Goal: Communication & Community: Participate in discussion

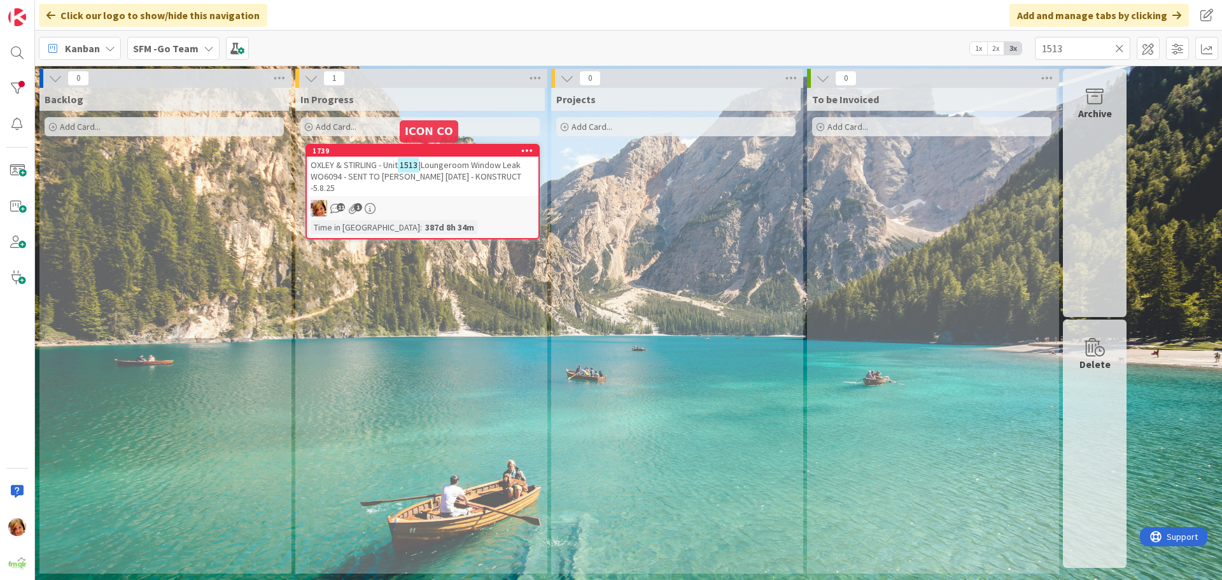
click at [369, 163] on span "OXLEY & STIRLING - Unit" at bounding box center [353, 164] width 87 height 11
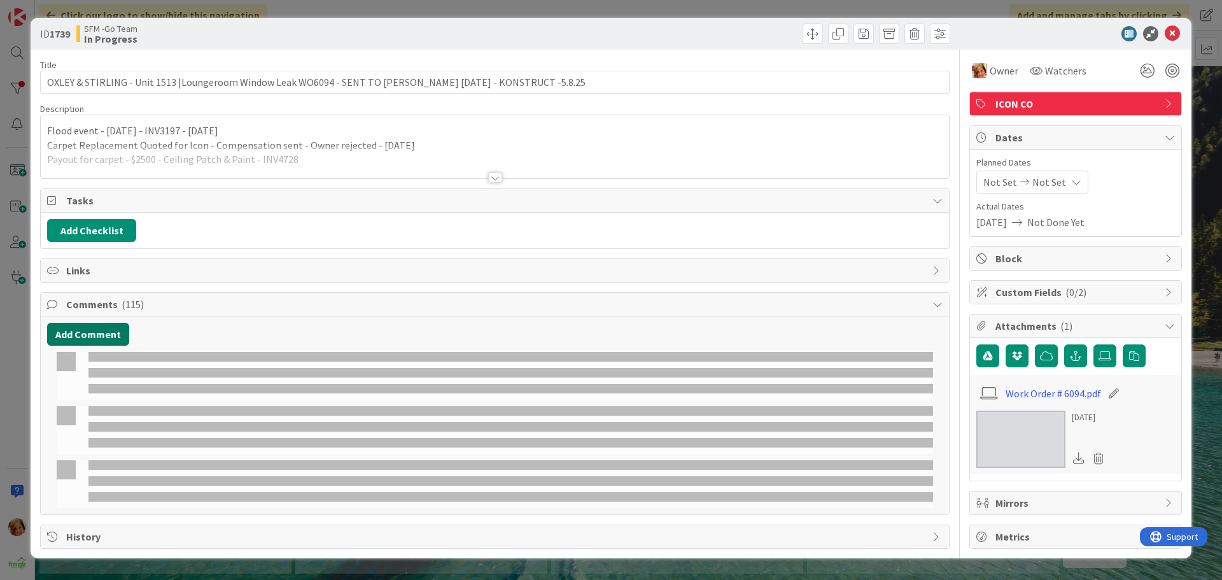
click at [91, 330] on button "Add Comment" at bounding box center [88, 334] width 82 height 23
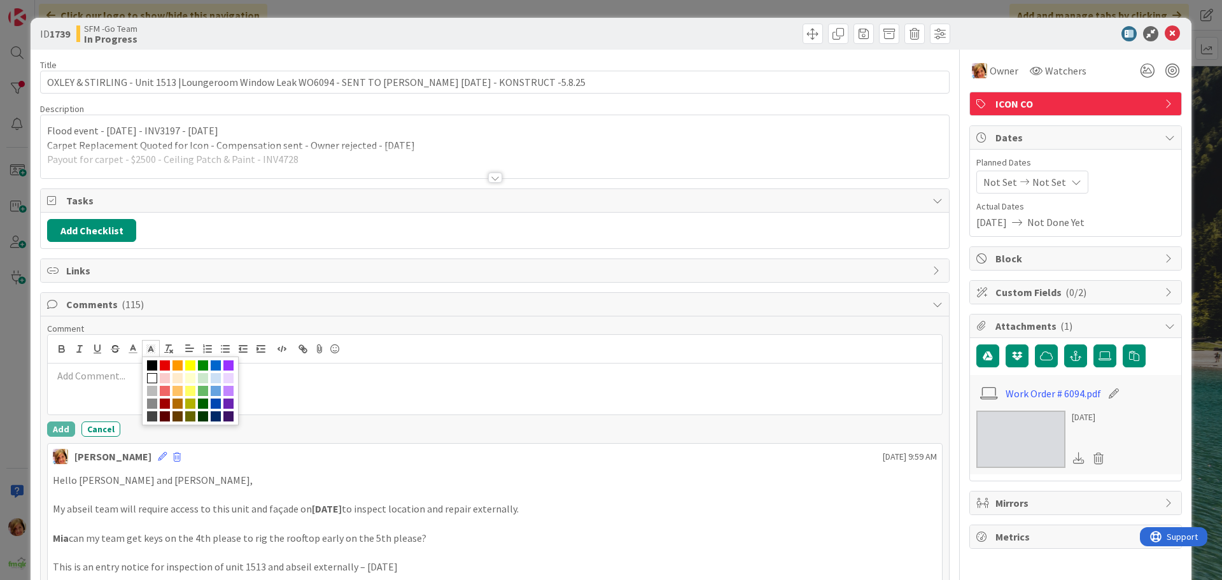
click at [62, 382] on p at bounding box center [495, 375] width 884 height 15
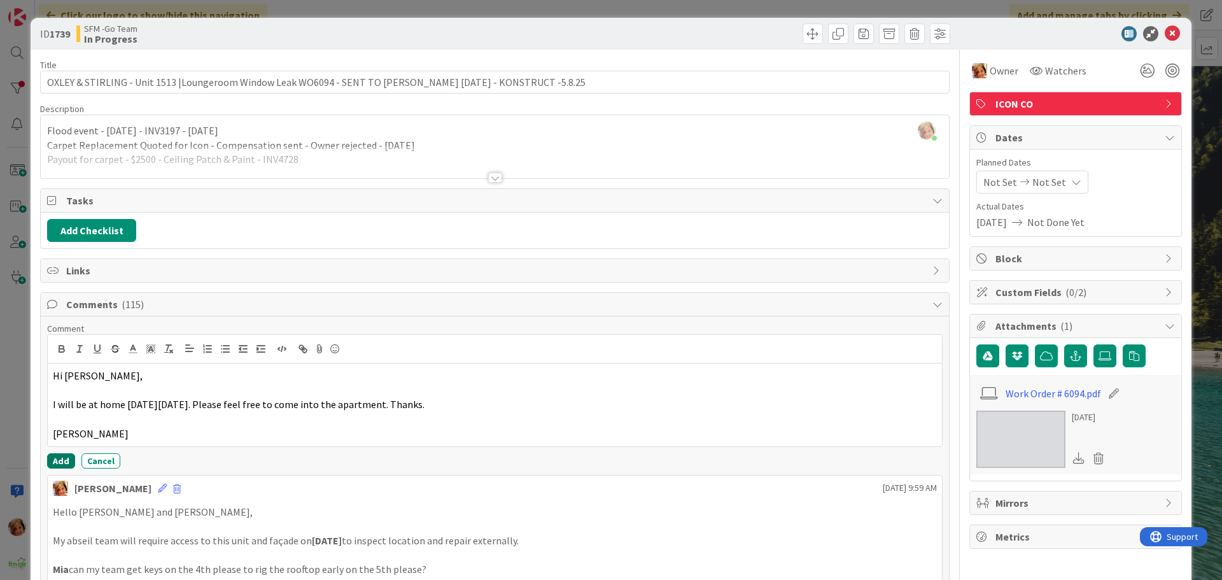
click at [64, 454] on button "Add" at bounding box center [61, 460] width 28 height 15
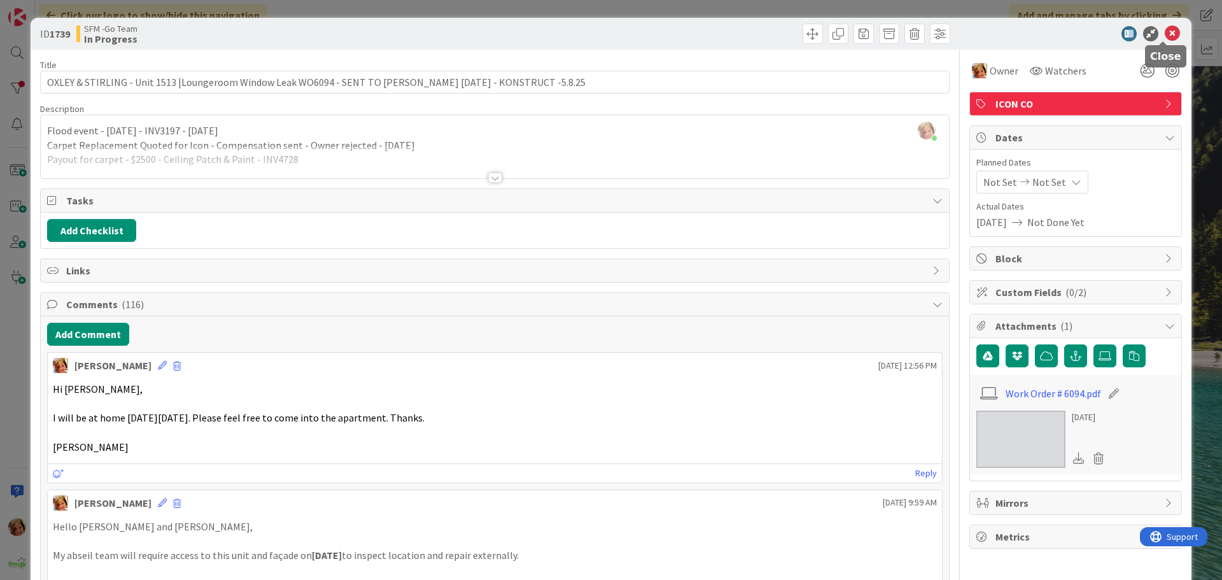
drag, startPoint x: 1163, startPoint y: 33, endPoint x: 1121, endPoint y: 35, distance: 42.0
click at [1164, 33] on icon at bounding box center [1171, 33] width 15 height 15
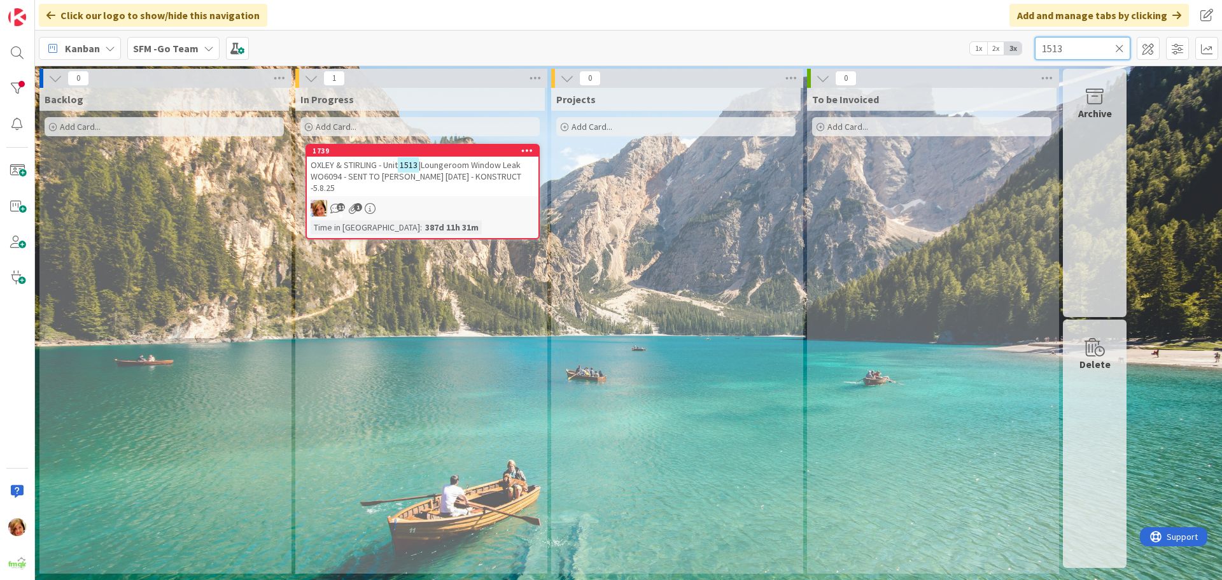
click at [1085, 45] on input "1513" at bounding box center [1081, 48] width 95 height 23
type input "1"
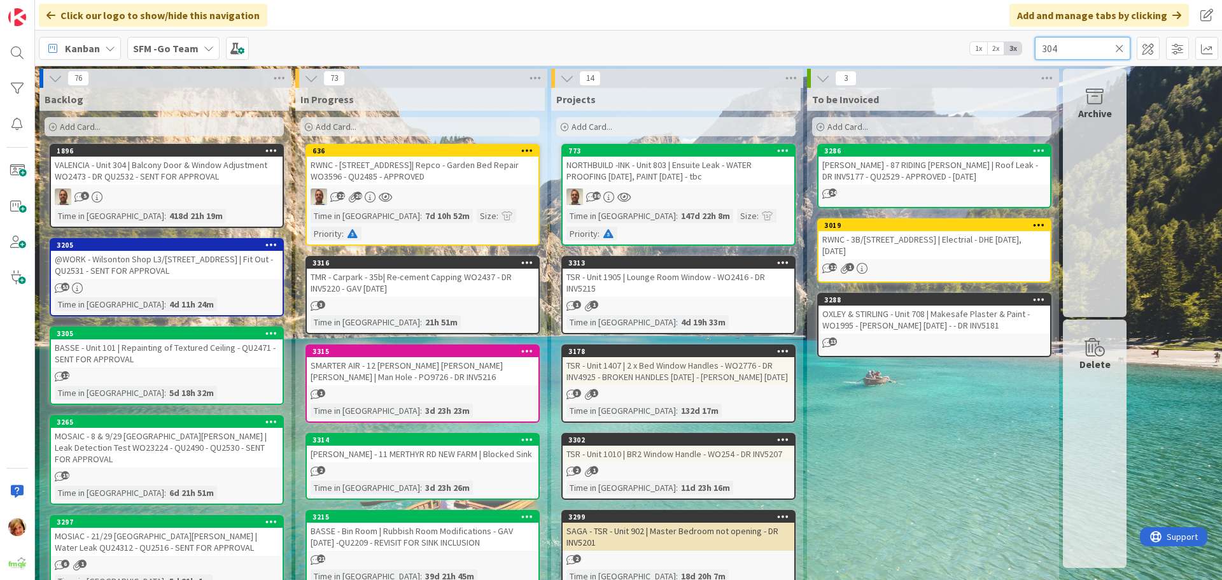
type input "304"
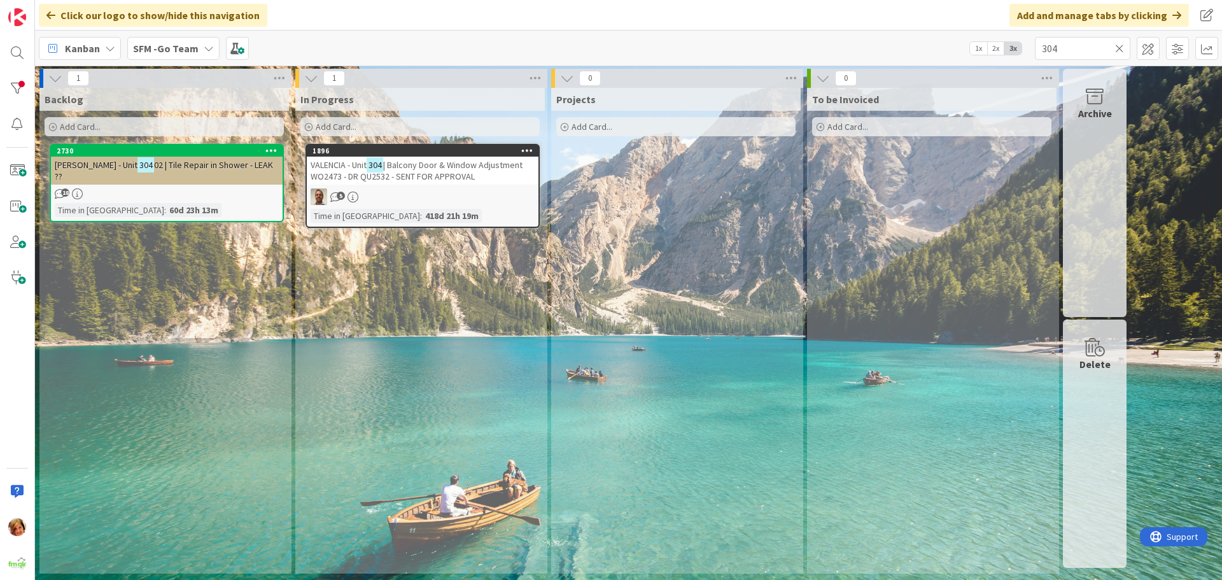
click at [422, 165] on span "| Balcony Door & Window Adjustment WO2473 - DR QU2532 - SENT FOR APPROVAL" at bounding box center [416, 170] width 212 height 23
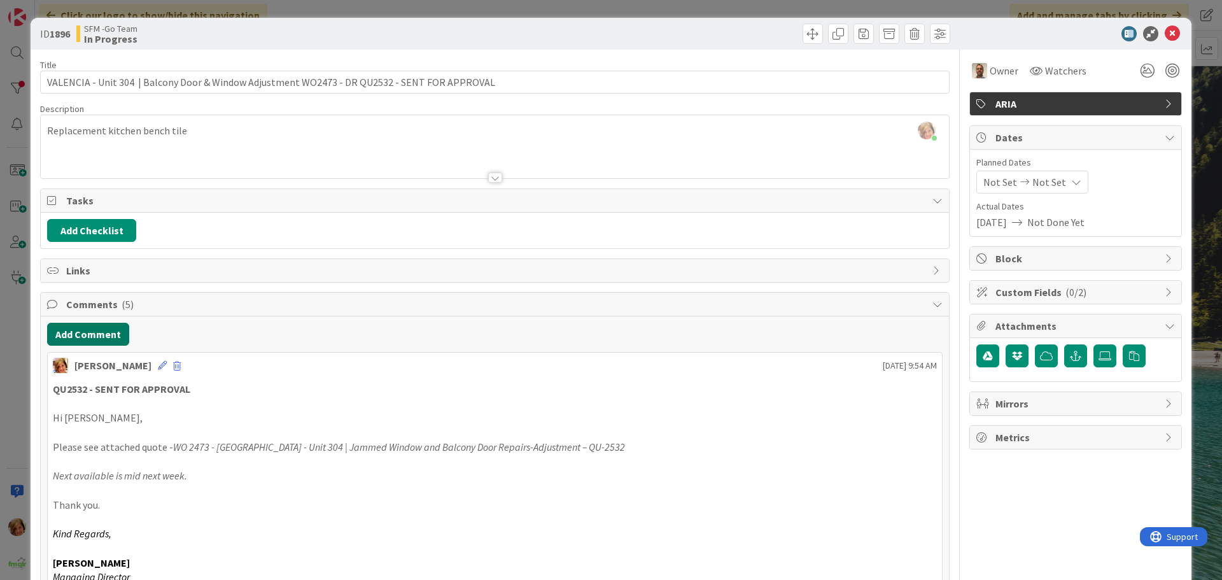
click at [109, 332] on button "Add Comment" at bounding box center [88, 334] width 82 height 23
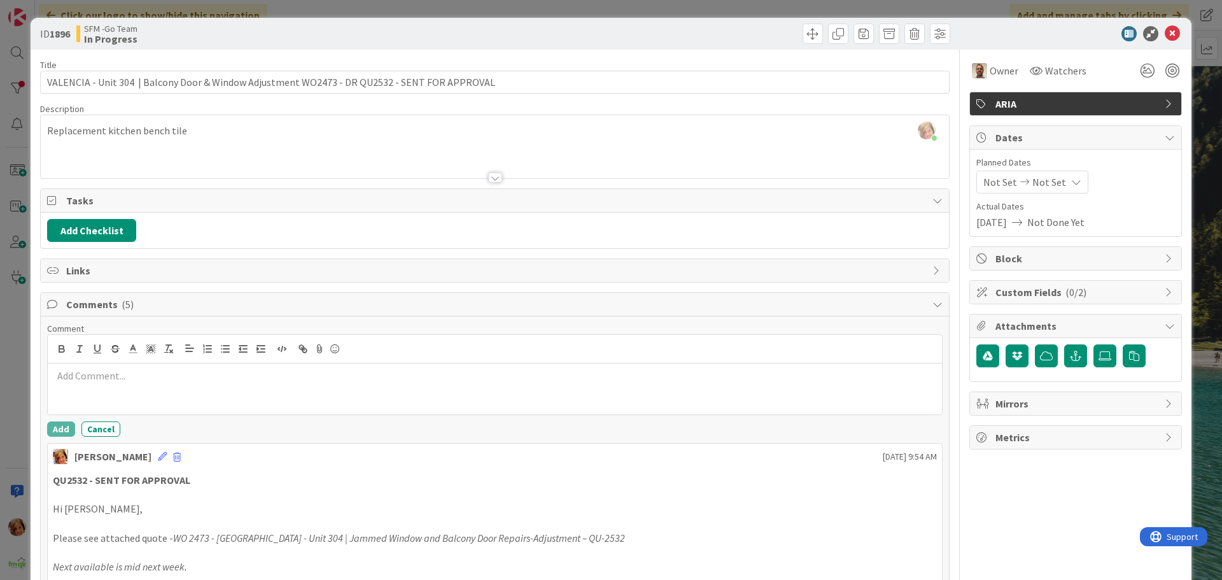
click at [136, 377] on p at bounding box center [495, 375] width 884 height 15
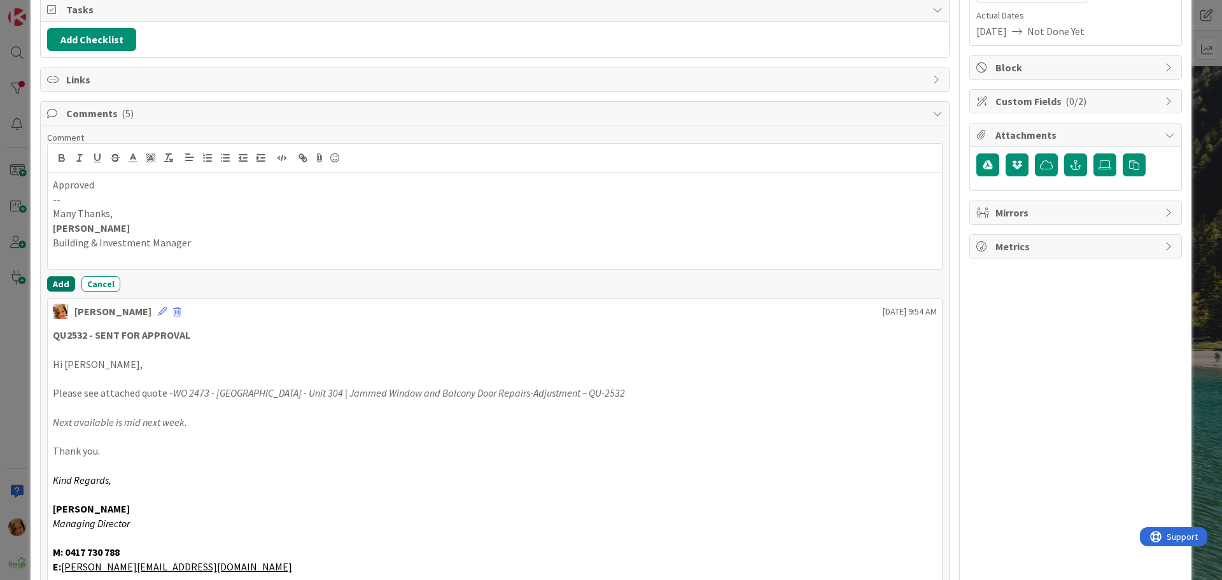
click at [48, 284] on button "Add" at bounding box center [61, 283] width 28 height 15
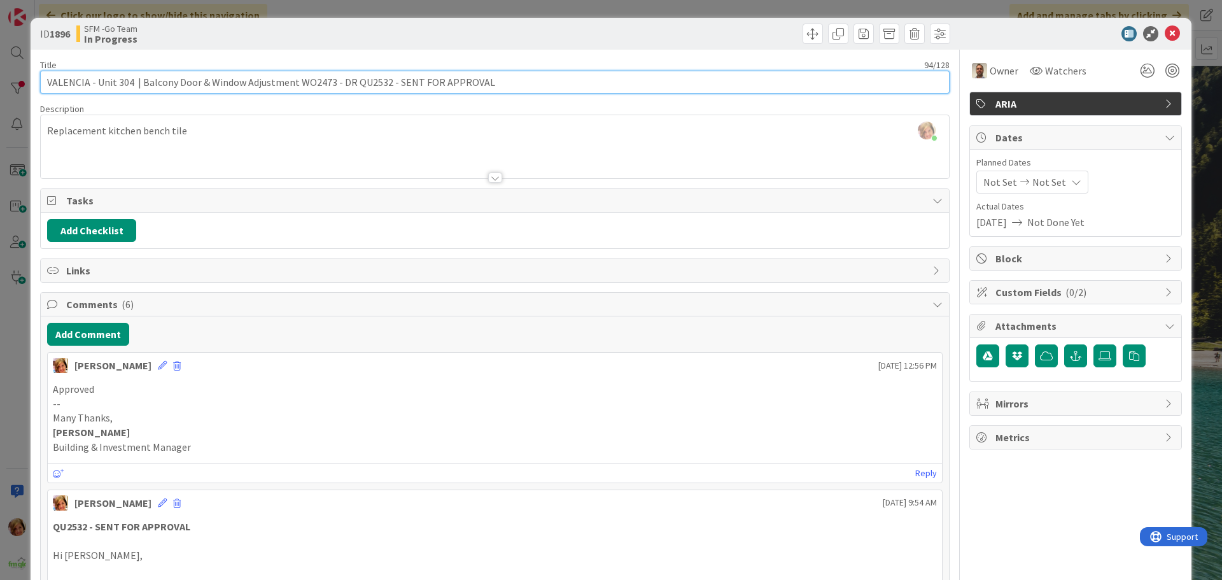
drag, startPoint x: 492, startPoint y: 80, endPoint x: 391, endPoint y: 87, distance: 100.7
click at [391, 87] on input "VALENCIA - Unit 304 | Balcony Door & Window Adjustment WO2473 - DR QU2532 - SEN…" at bounding box center [494, 82] width 909 height 23
type input "VALENCIA - Unit 304 | Balcony Door & Window Adjustment WO2473 - DR QU2532 - APP…"
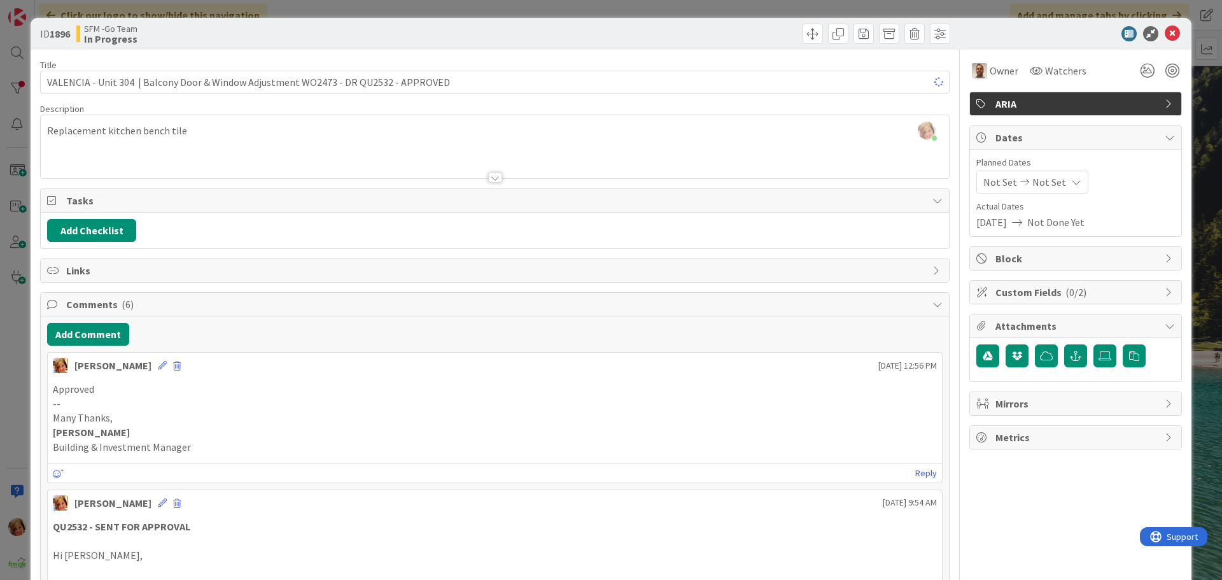
click at [574, 37] on div at bounding box center [724, 34] width 452 height 20
click at [1164, 32] on icon at bounding box center [1171, 33] width 15 height 15
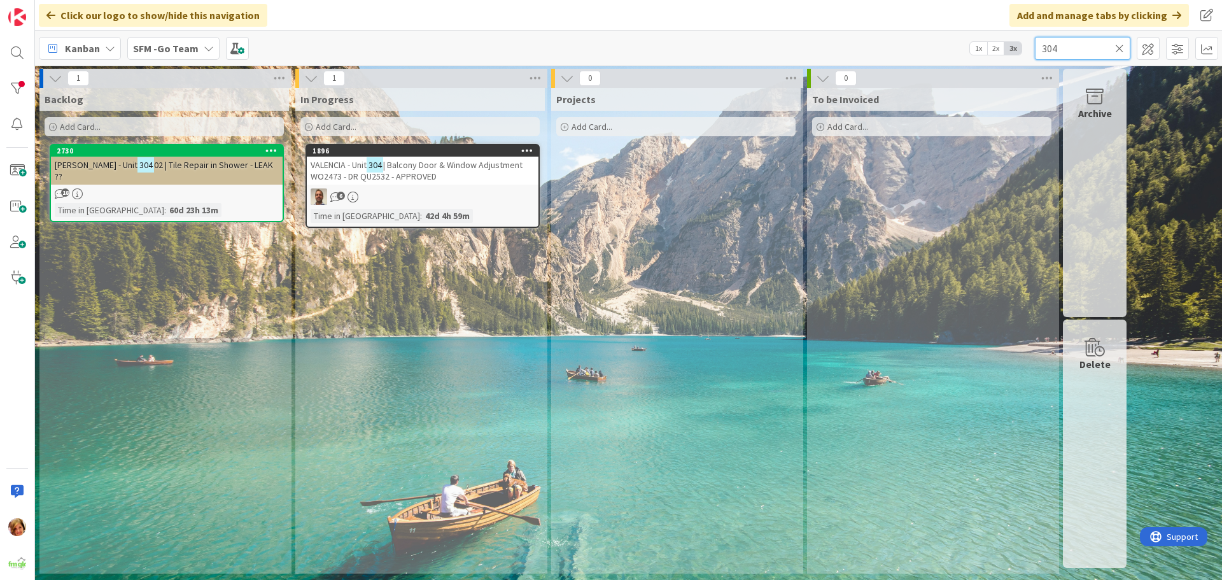
click at [1076, 48] on input "304" at bounding box center [1081, 48] width 95 height 23
type input "3"
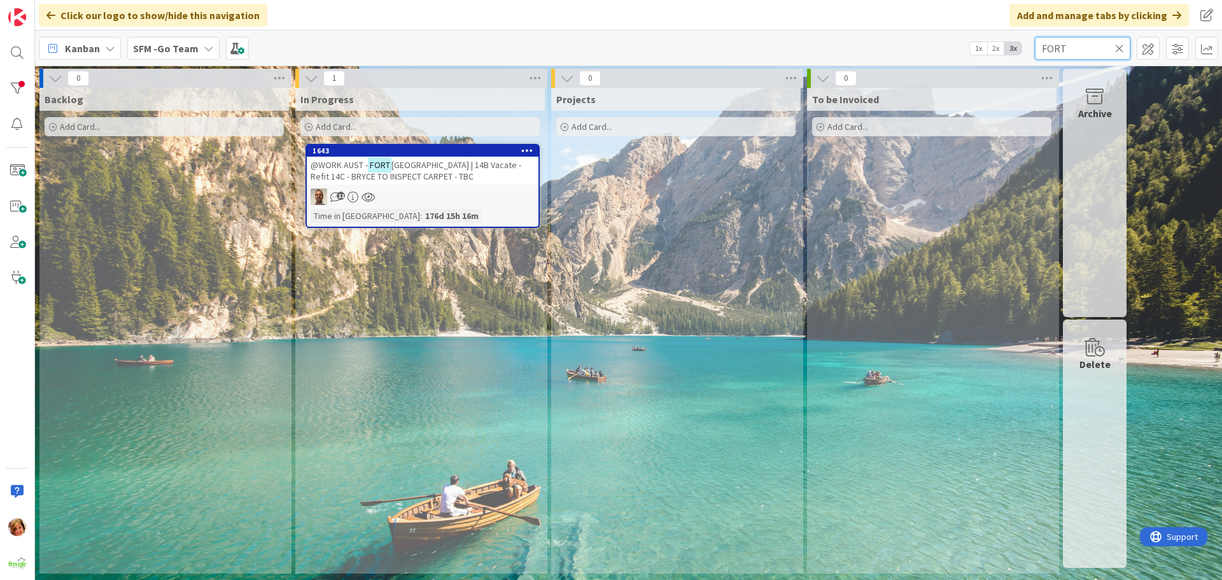
type input "FORT"
click at [436, 151] on div "1643" at bounding box center [425, 150] width 226 height 9
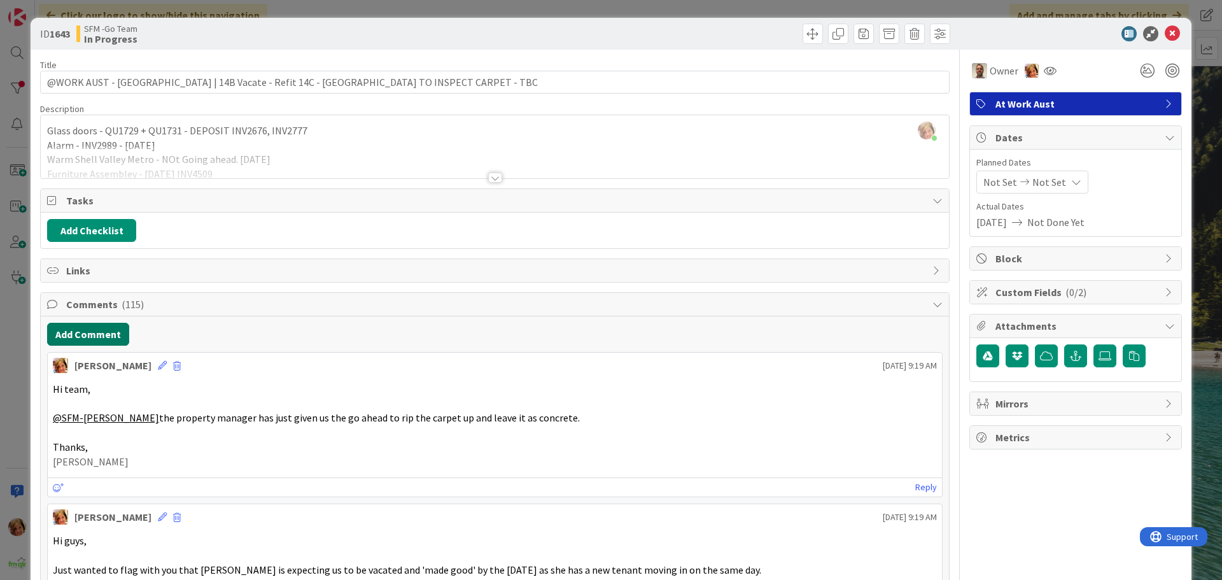
click at [97, 330] on button "Add Comment" at bounding box center [88, 334] width 82 height 23
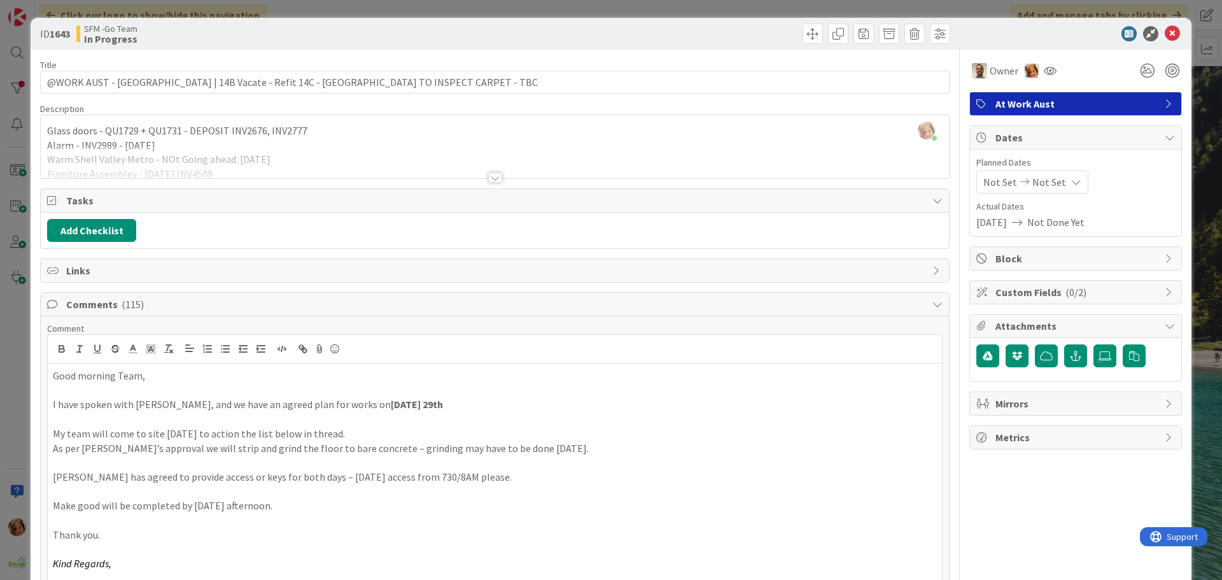
scroll to position [62, 0]
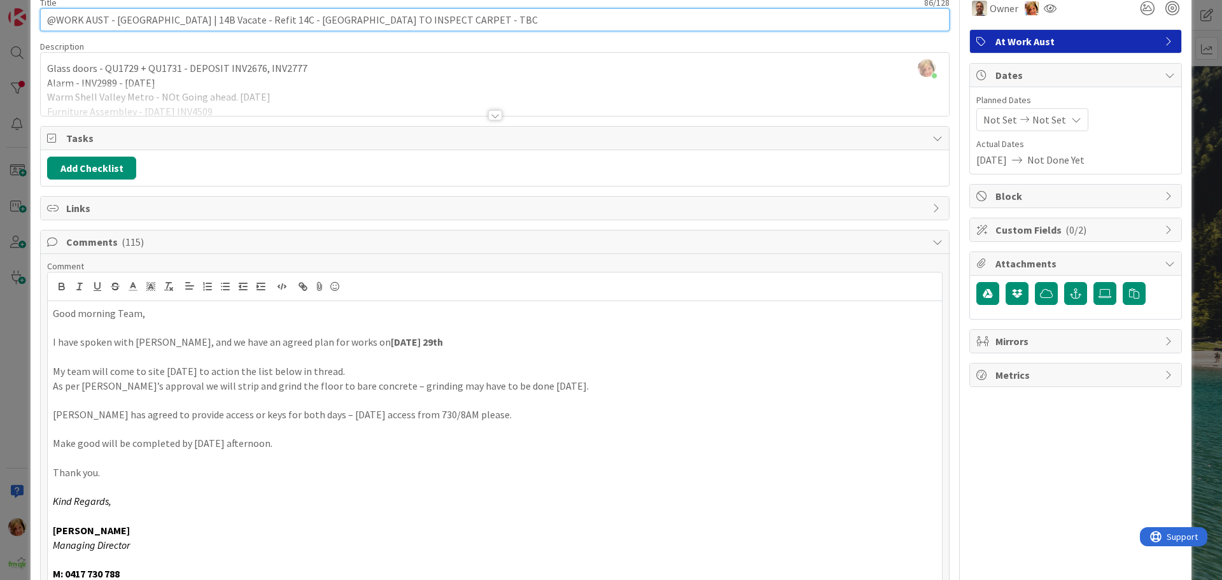
drag, startPoint x: 473, startPoint y: 27, endPoint x: 298, endPoint y: 26, distance: 175.0
click at [298, 26] on input "@WORK AUST - [GEOGRAPHIC_DATA] | 14B Vacate - Refit 14C - [GEOGRAPHIC_DATA] TO …" at bounding box center [494, 19] width 909 height 23
type input "@WORK AUST - [GEOGRAPHIC_DATA] | 14B Vacate - Refit 14C - [DATE]"
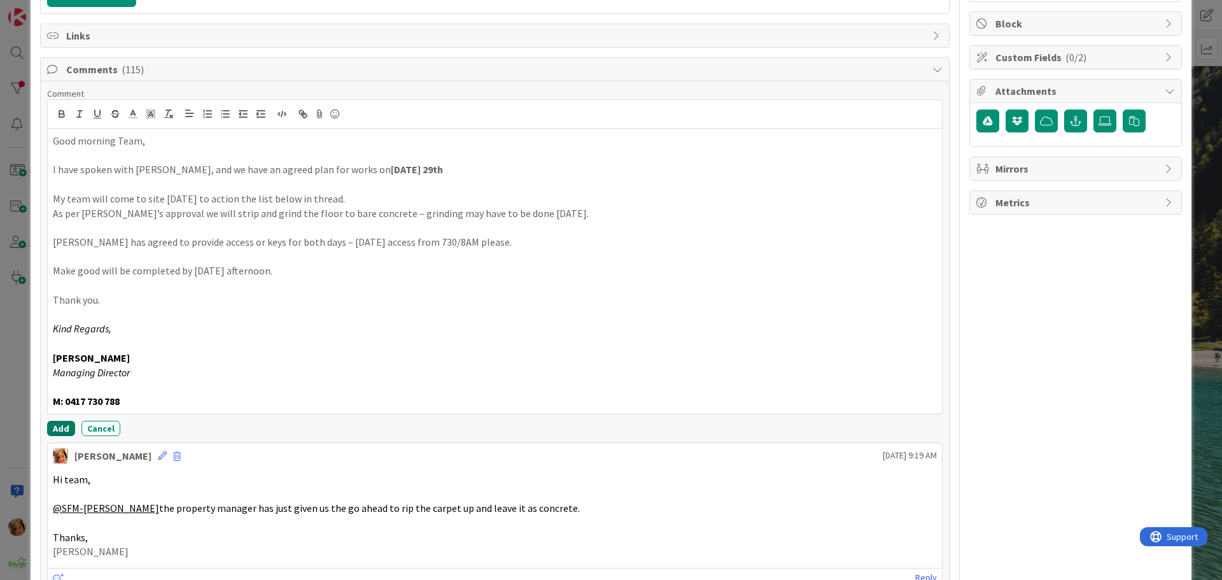
scroll to position [253, 0]
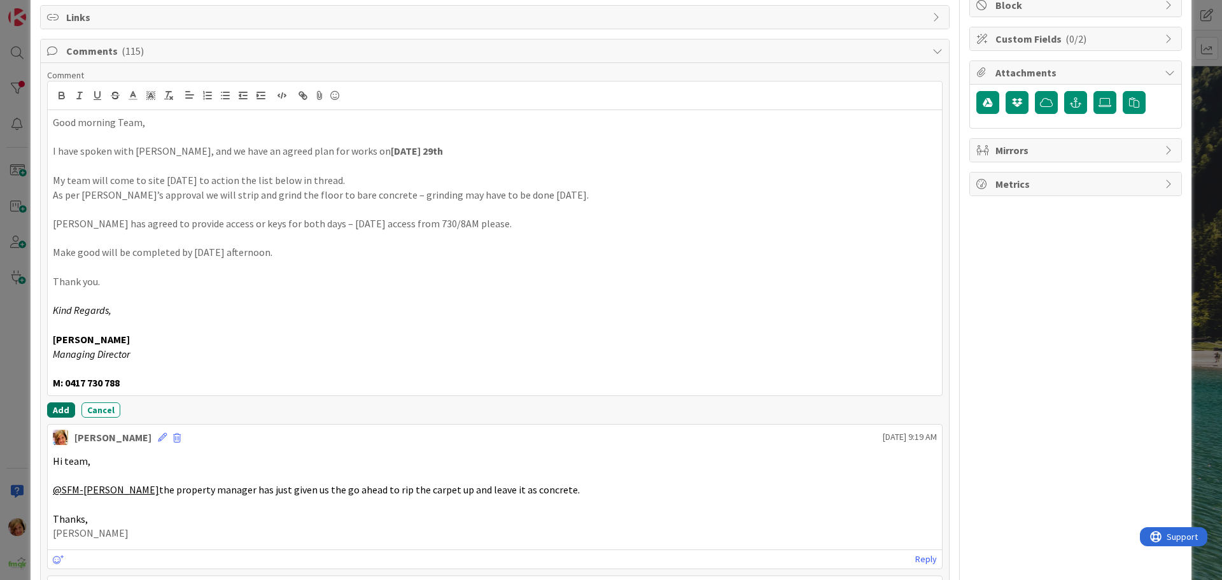
drag, startPoint x: 54, startPoint y: 409, endPoint x: 90, endPoint y: 413, distance: 35.8
click at [55, 409] on button "Add" at bounding box center [61, 409] width 28 height 15
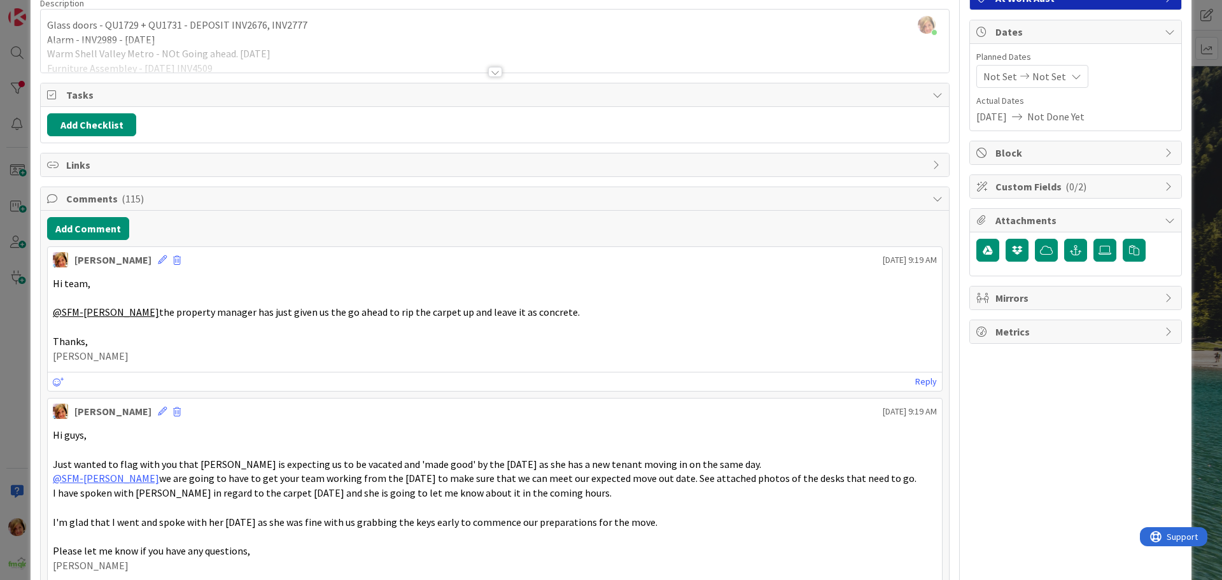
scroll to position [0, 0]
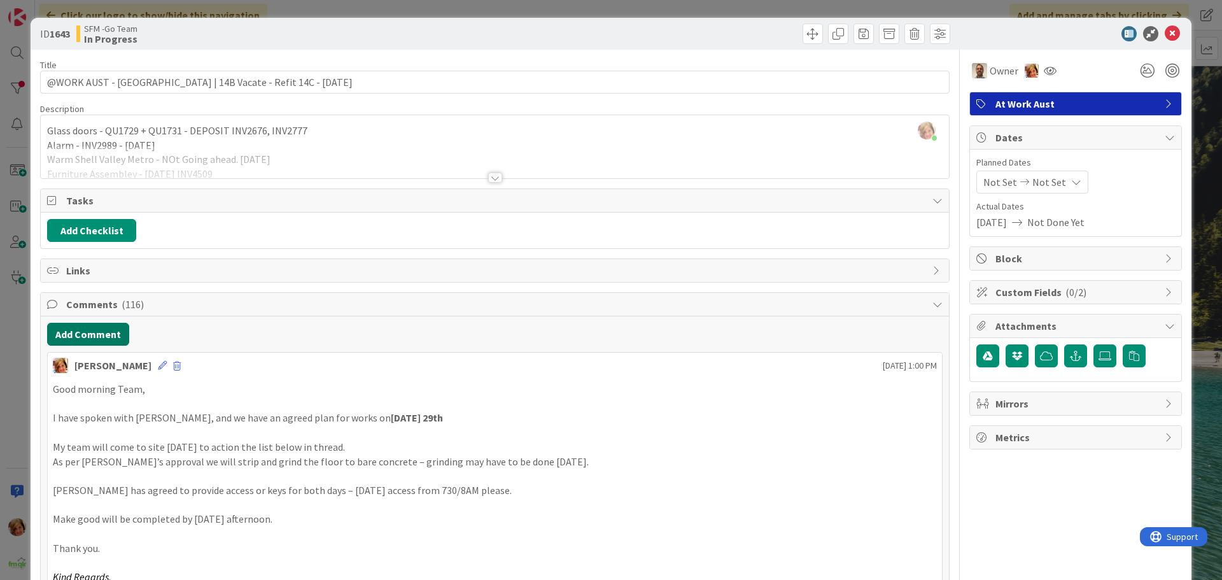
click at [86, 330] on button "Add Comment" at bounding box center [88, 334] width 82 height 23
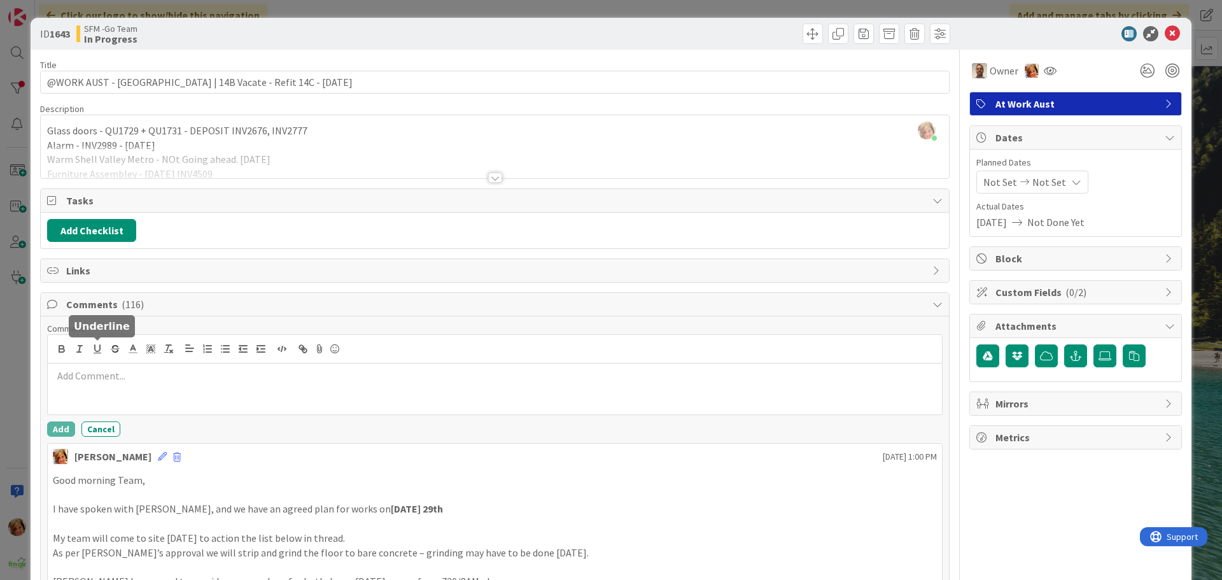
click at [110, 375] on p at bounding box center [495, 375] width 884 height 15
click at [59, 426] on button "Add" at bounding box center [61, 428] width 28 height 15
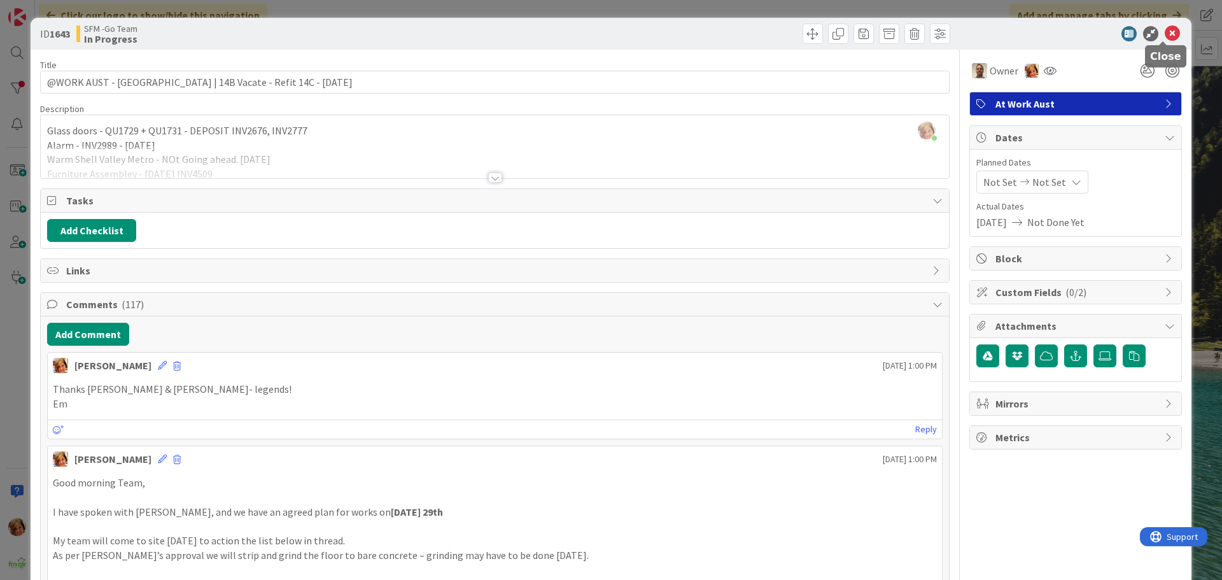
drag, startPoint x: 1159, startPoint y: 32, endPoint x: 1093, endPoint y: 41, distance: 66.8
click at [1164, 32] on icon at bounding box center [1171, 33] width 15 height 15
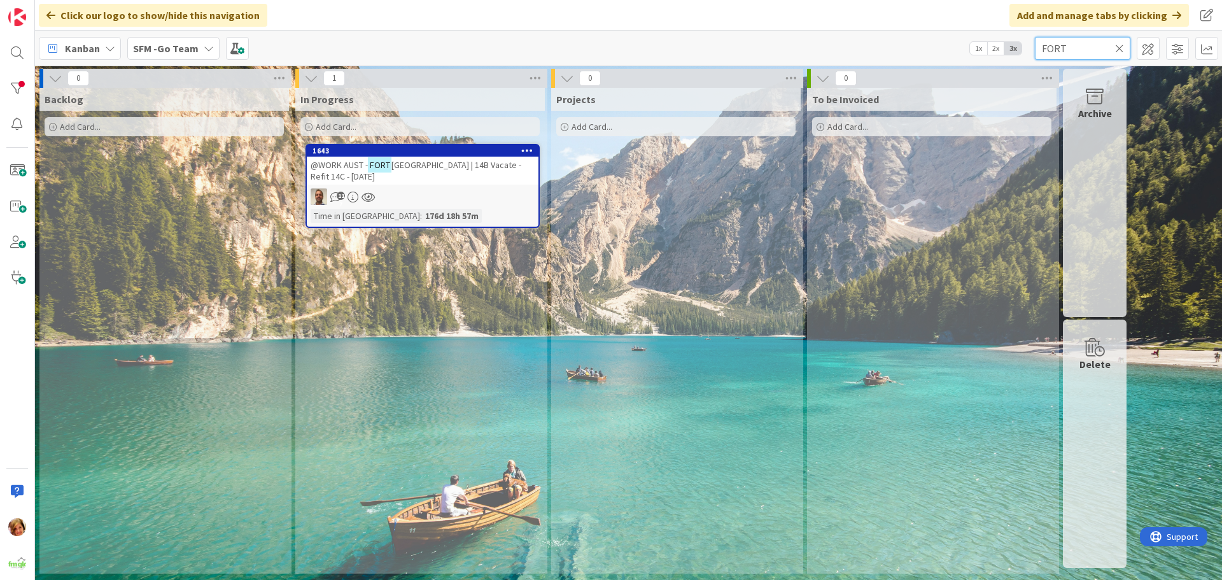
click at [1078, 49] on input "FORT" at bounding box center [1081, 48] width 95 height 23
type input "F"
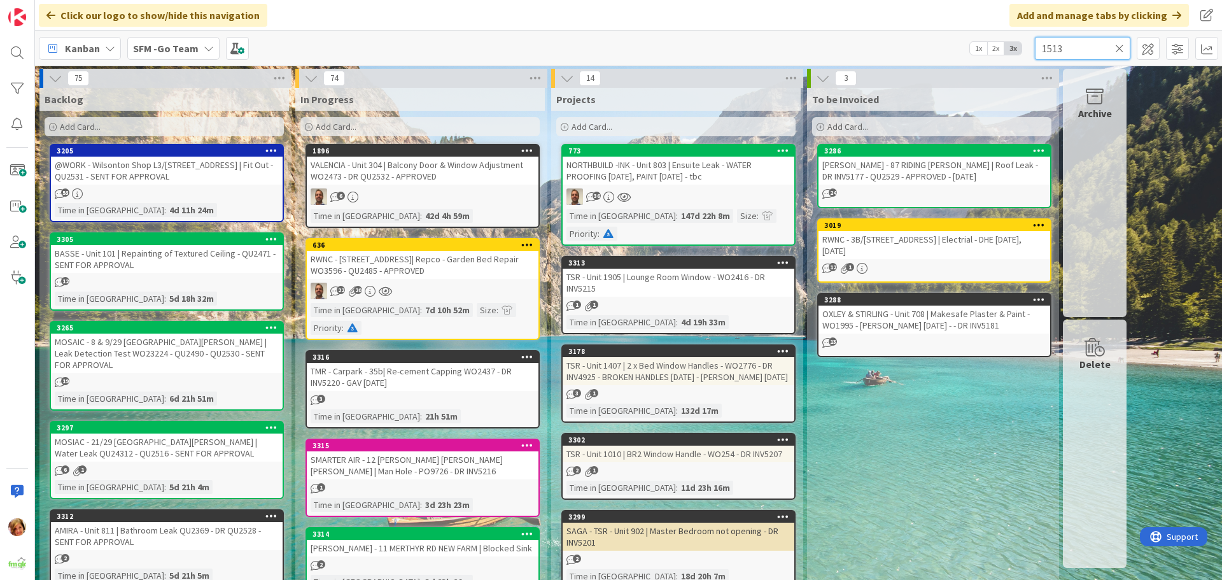
type input "1513"
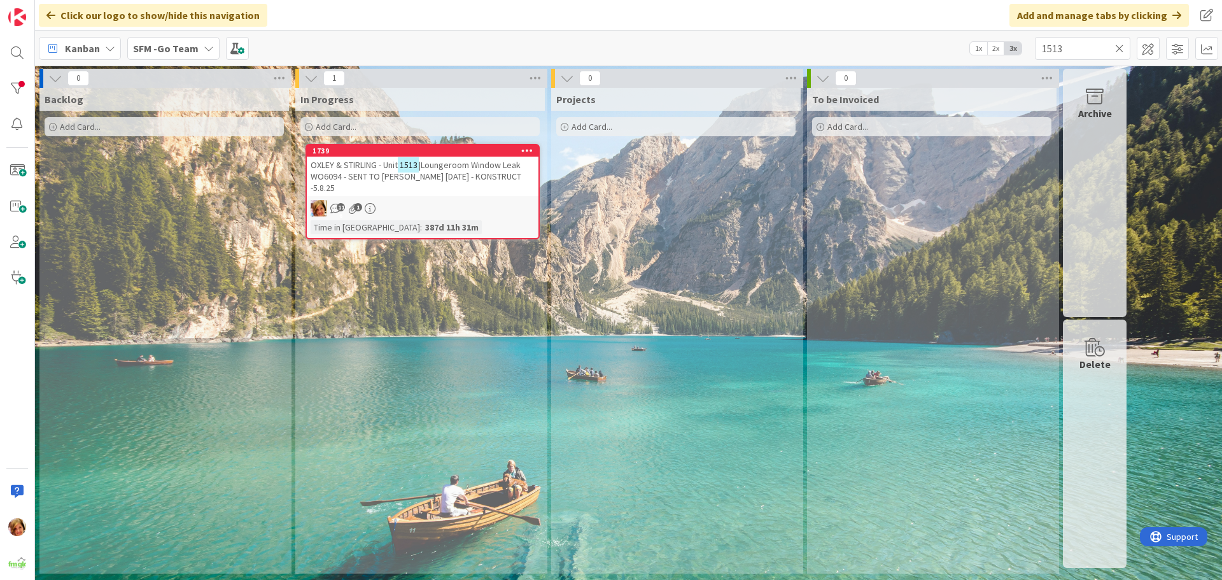
click at [459, 169] on span "|Loungeroom Window Leak WO6094 - SENT TO [PERSON_NAME] [DATE] - KONSTRUCT -5.8.…" at bounding box center [415, 176] width 211 height 34
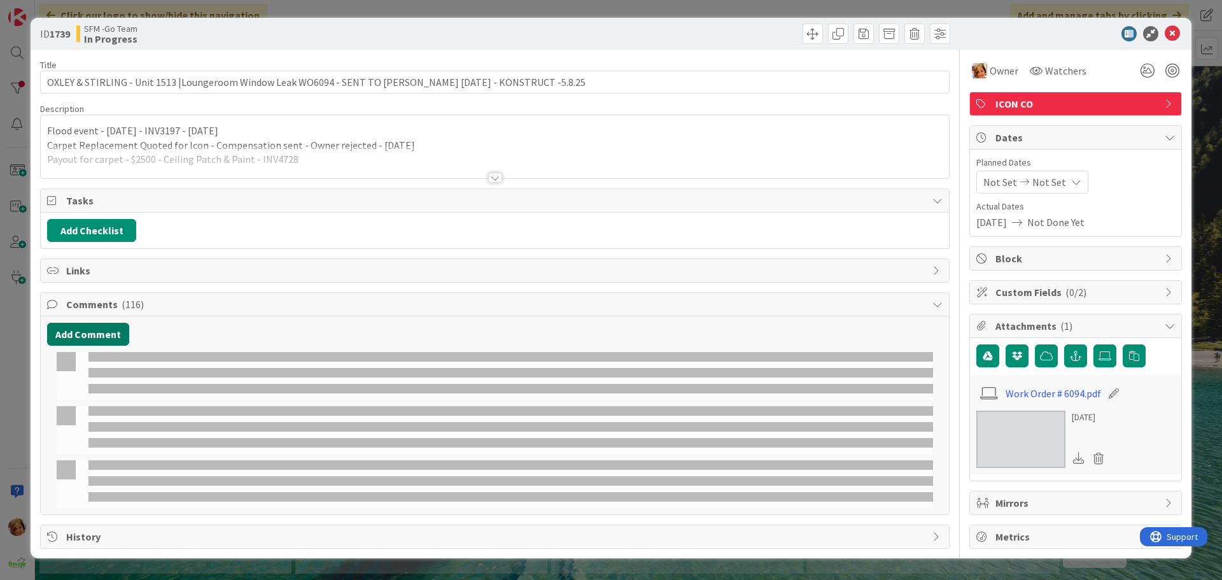
click at [83, 333] on button "Add Comment" at bounding box center [88, 334] width 82 height 23
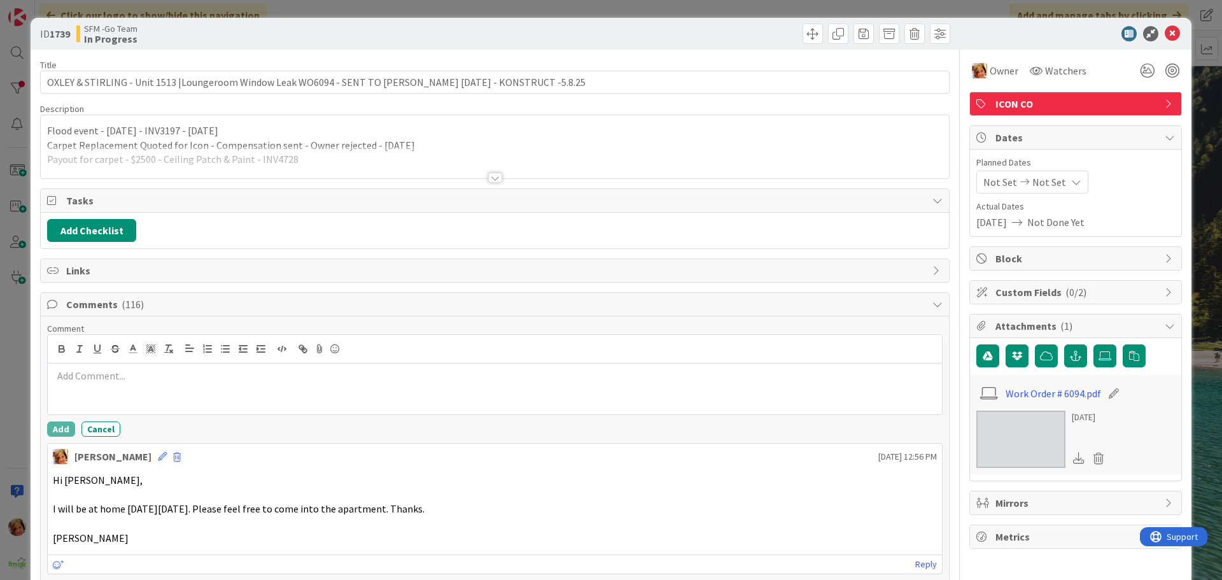
click at [101, 389] on div at bounding box center [495, 388] width 894 height 51
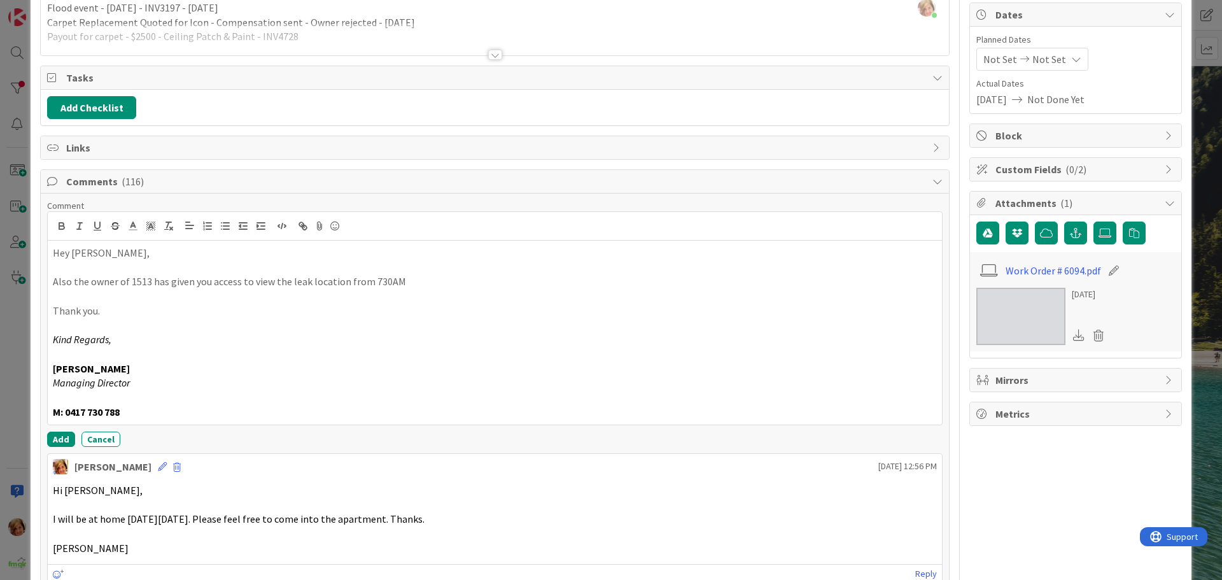
scroll to position [127, 0]
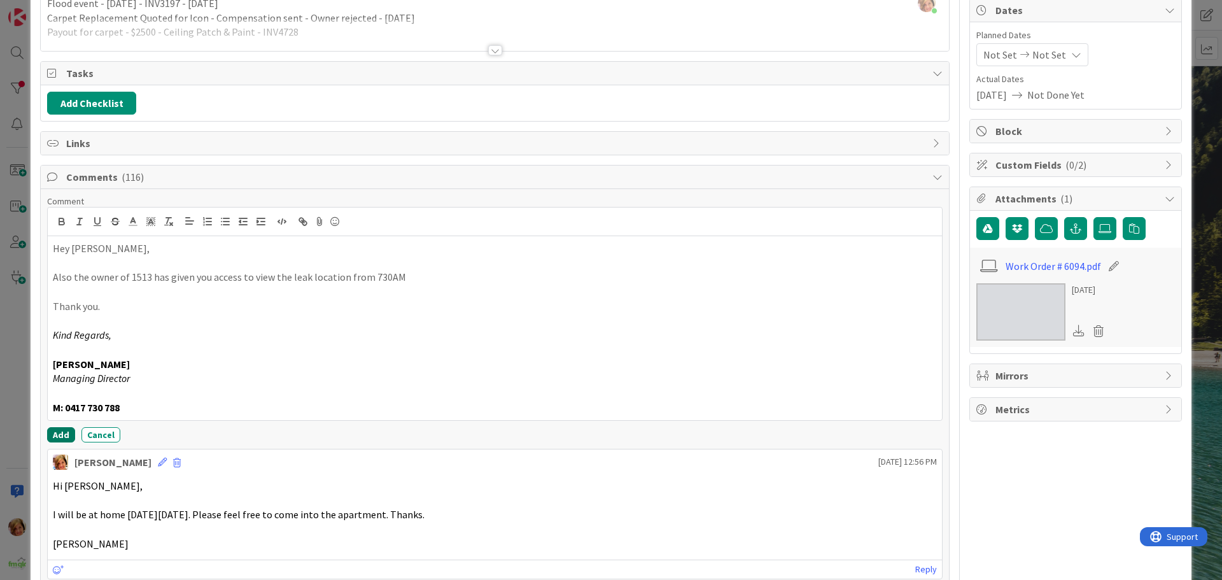
click at [64, 431] on button "Add" at bounding box center [61, 434] width 28 height 15
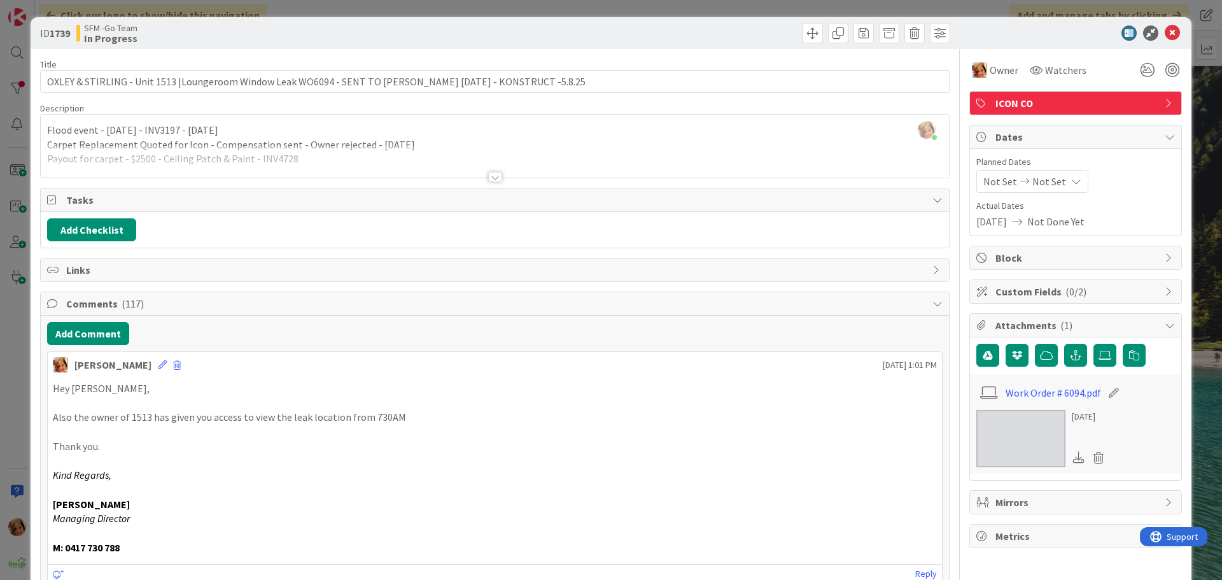
scroll to position [0, 0]
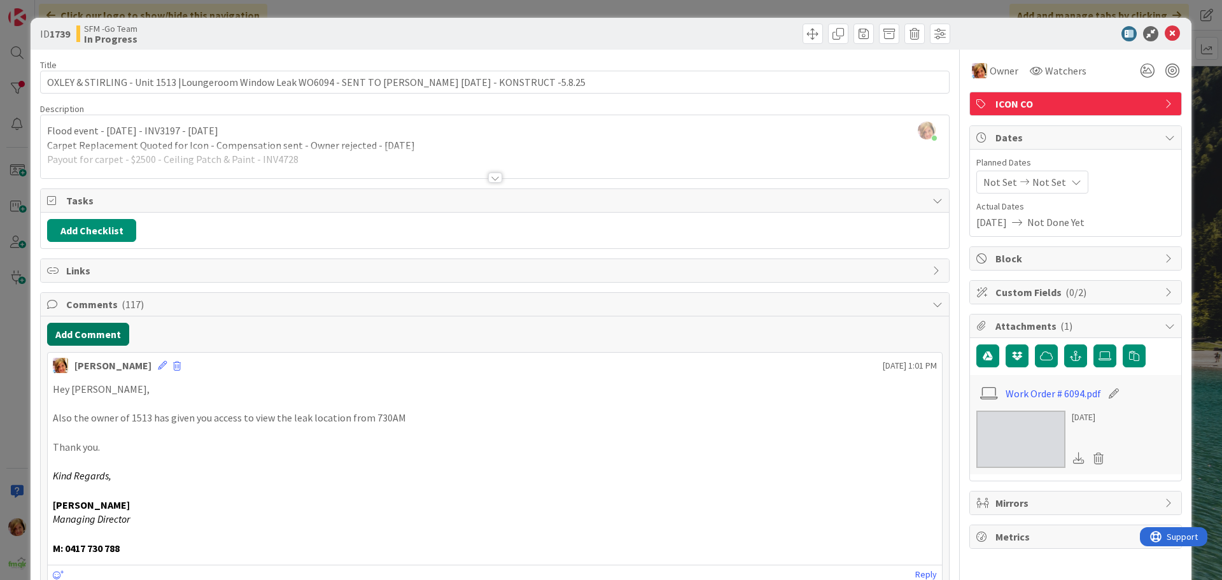
drag, startPoint x: 99, startPoint y: 342, endPoint x: 20, endPoint y: 337, distance: 79.1
click at [99, 338] on button "Add Comment" at bounding box center [88, 334] width 82 height 23
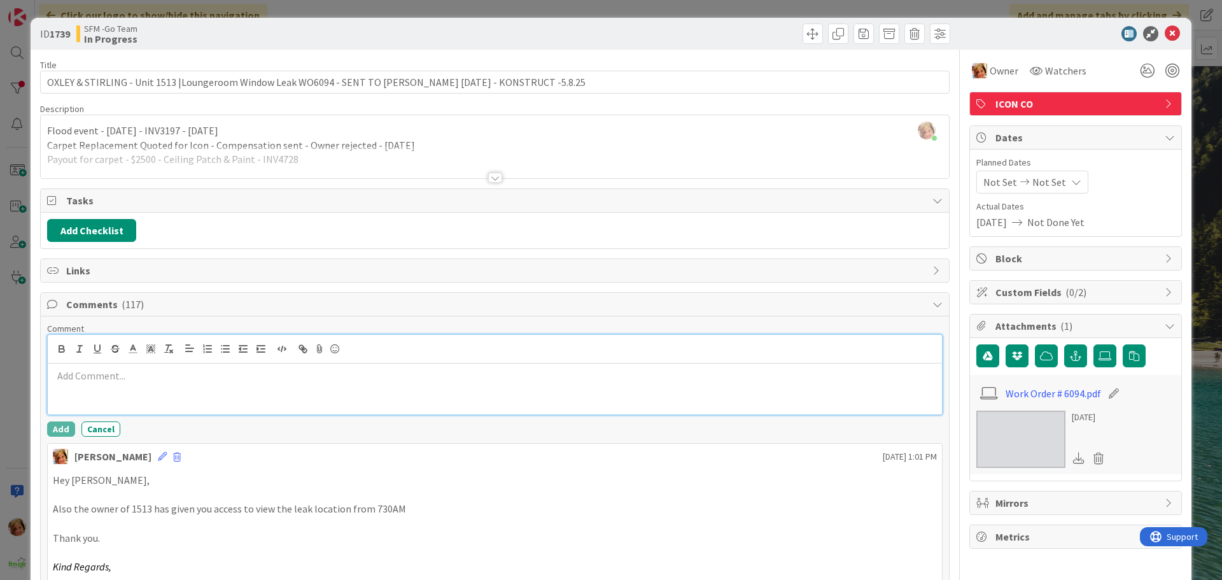
click at [135, 391] on div at bounding box center [495, 388] width 894 height 51
paste div
click at [59, 427] on button "Add" at bounding box center [61, 428] width 28 height 15
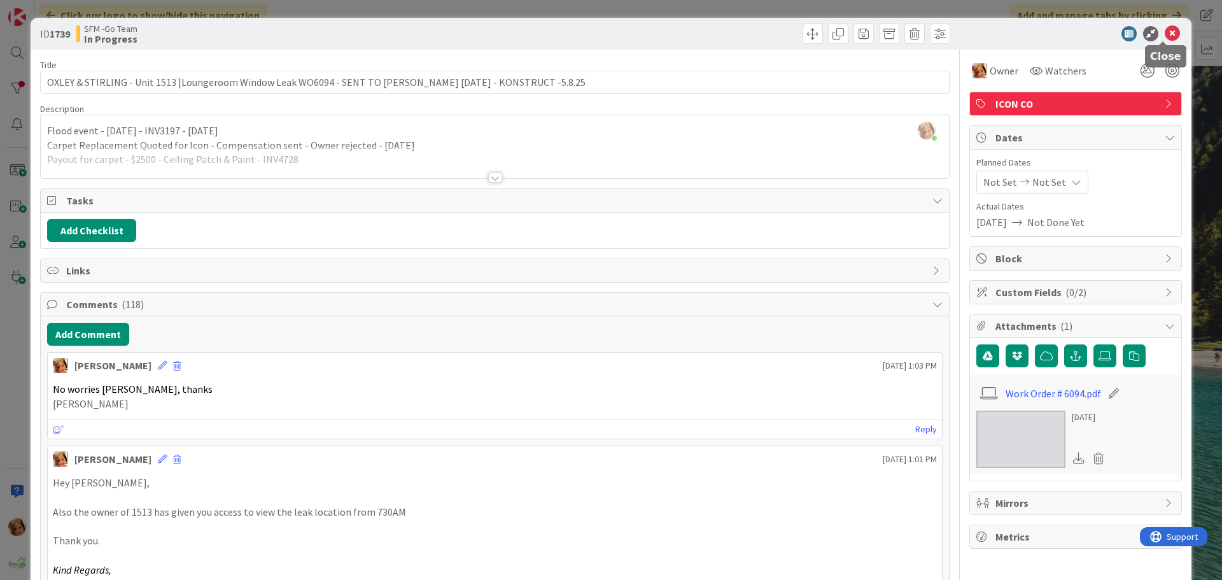
drag, startPoint x: 1159, startPoint y: 30, endPoint x: 1143, endPoint y: 34, distance: 16.4
click at [1164, 30] on icon at bounding box center [1171, 33] width 15 height 15
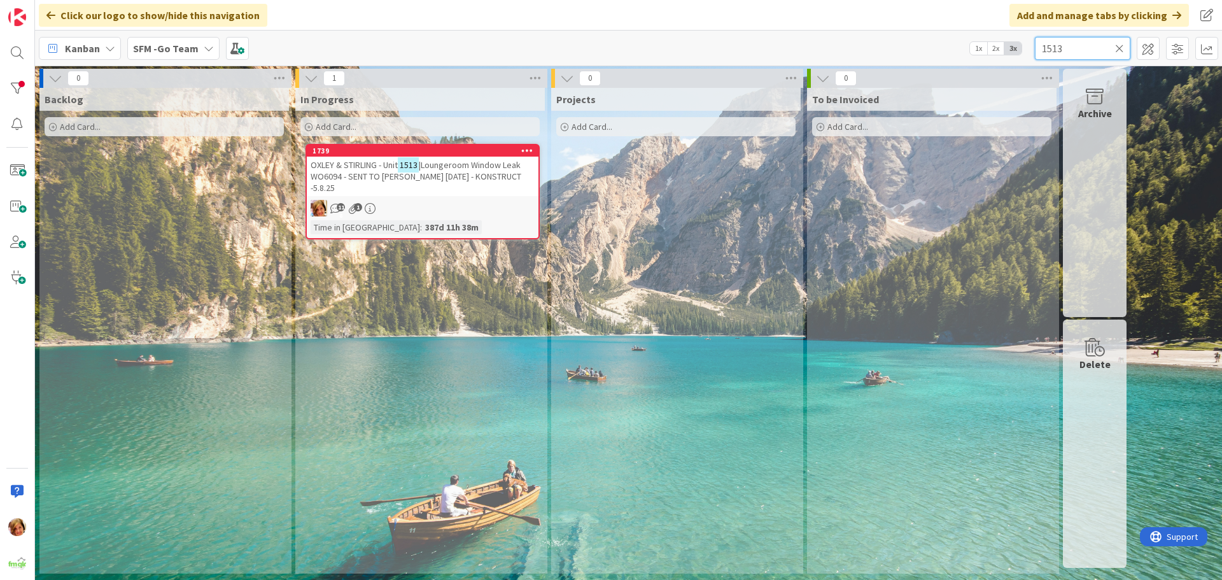
click at [1094, 50] on input "1513" at bounding box center [1081, 48] width 95 height 23
type input "1"
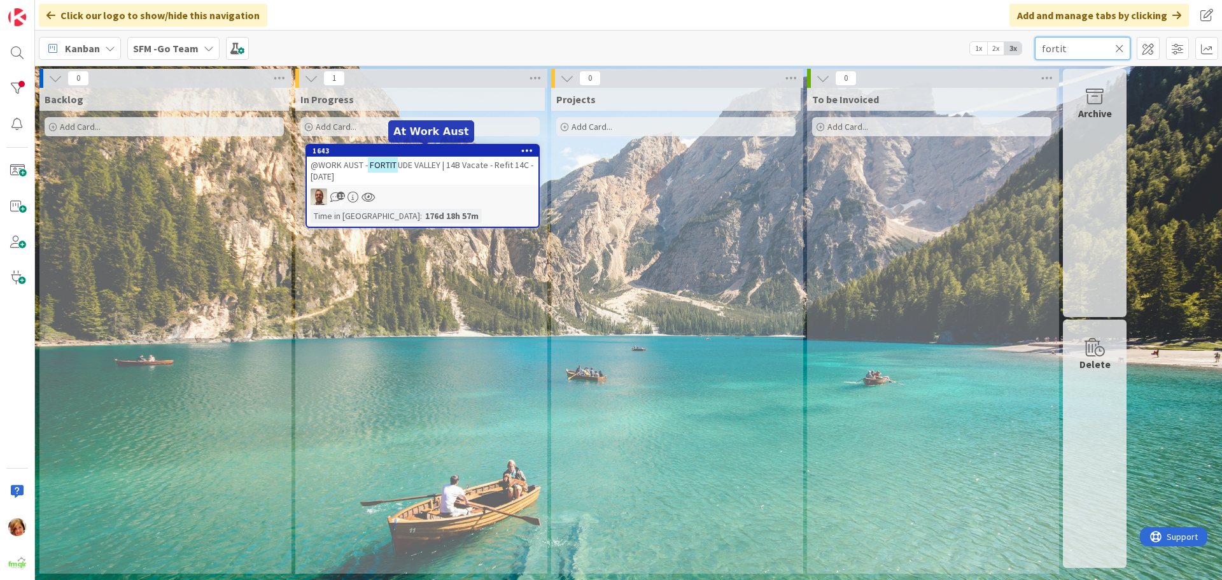
type input "fortit"
click at [485, 164] on span "UDE VALLEY | 14B Vacate - Refit 14C - [DATE]" at bounding box center [421, 170] width 223 height 23
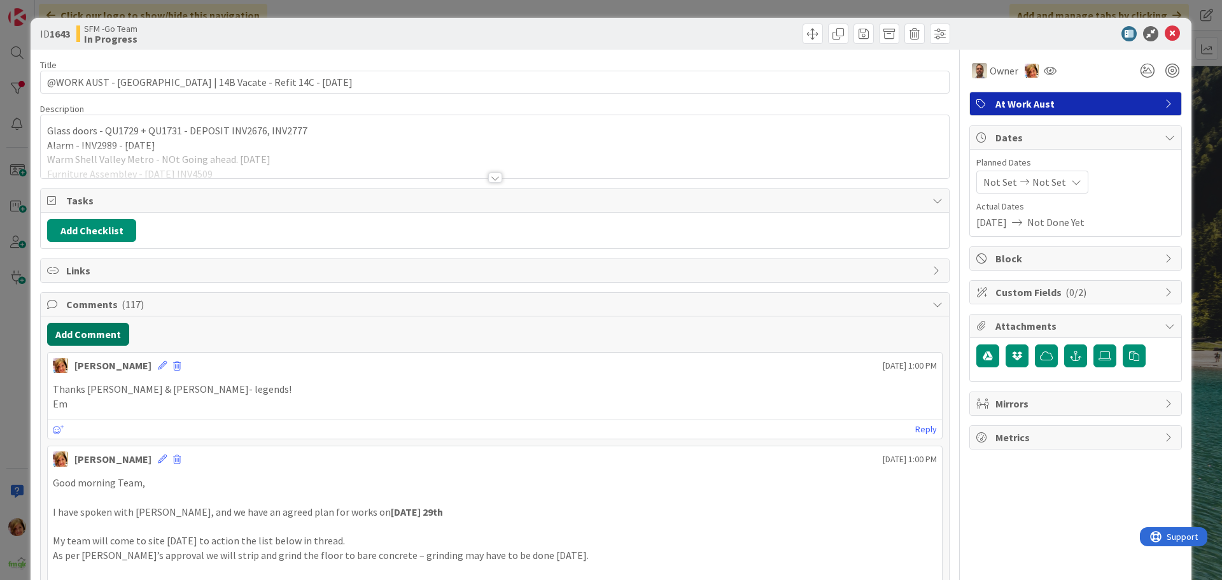
click at [86, 335] on button "Add Comment" at bounding box center [88, 334] width 82 height 23
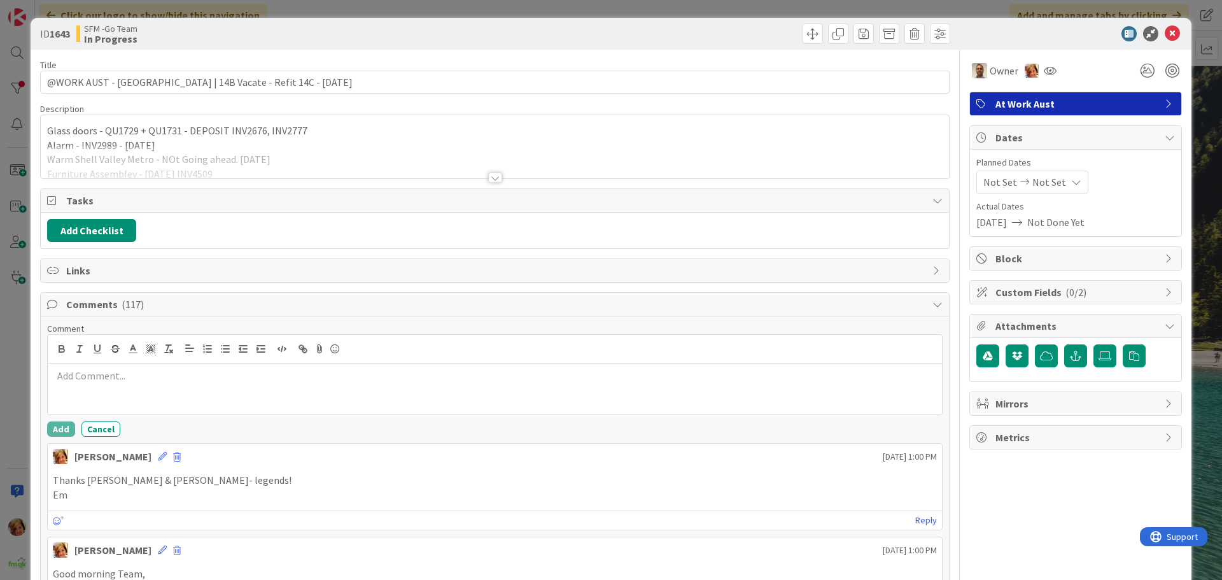
click at [102, 394] on div at bounding box center [495, 388] width 894 height 51
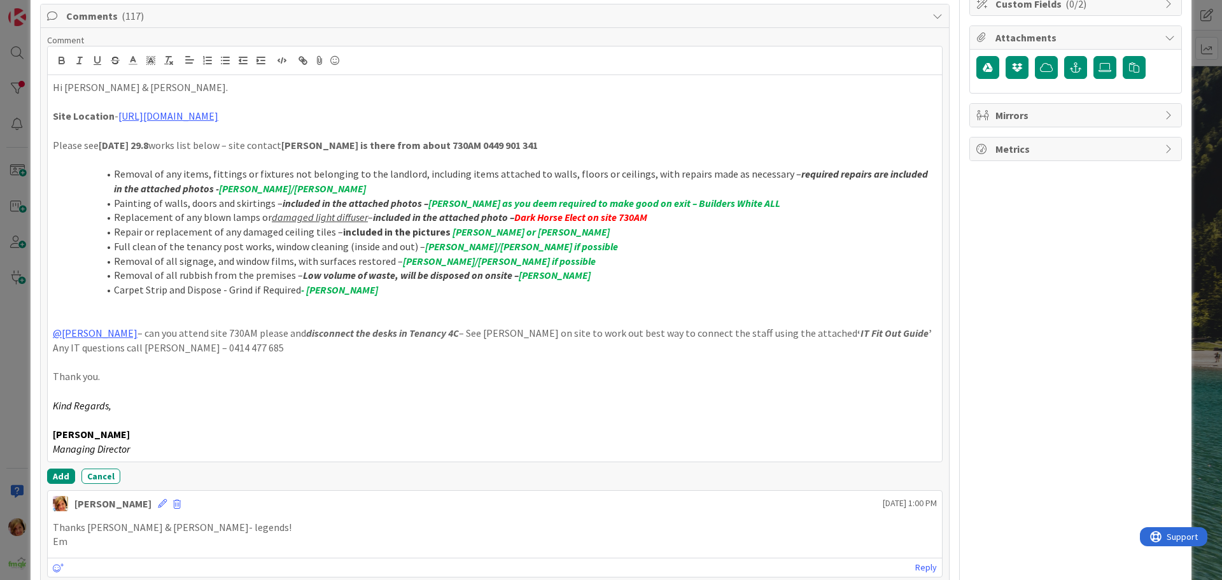
scroll to position [291, 0]
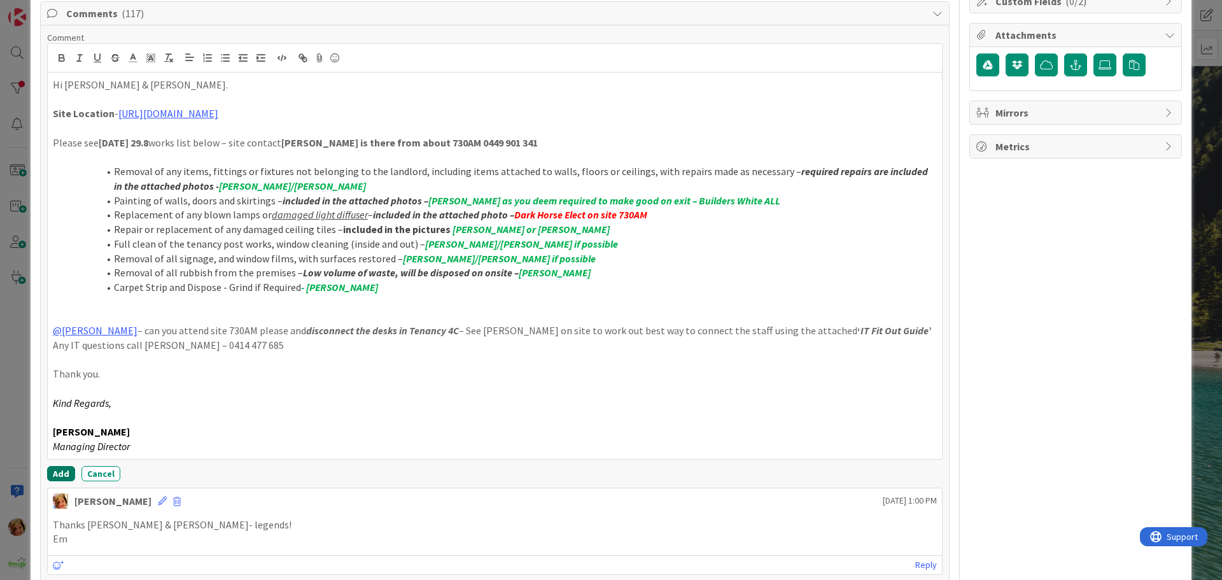
click at [58, 472] on button "Add" at bounding box center [61, 473] width 28 height 15
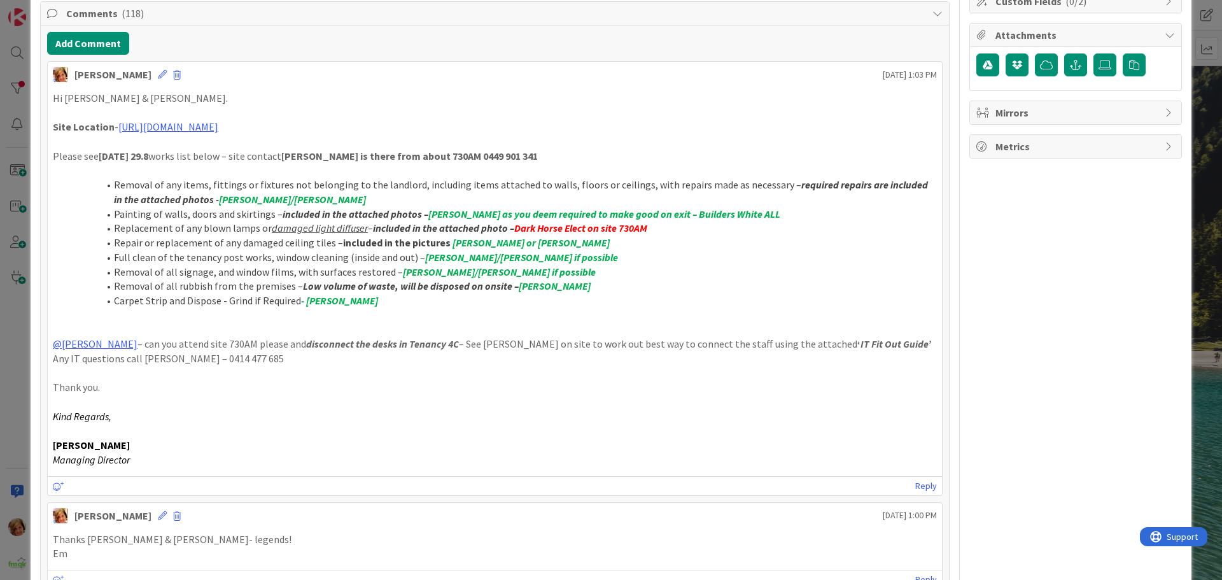
scroll to position [0, 0]
